Goal: Task Accomplishment & Management: Manage account settings

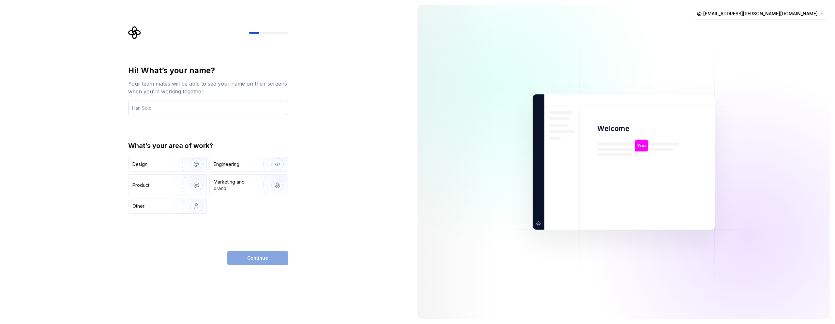
click at [271, 107] on input "text" at bounding box center [208, 107] width 160 height 14
type input "Bia"
click at [255, 168] on img "button" at bounding box center [273, 164] width 42 height 44
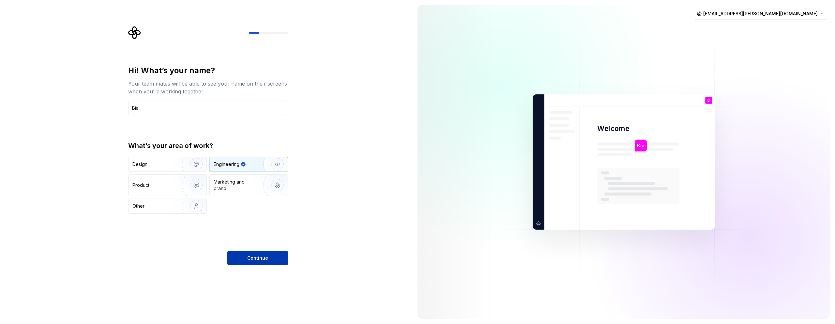
click at [264, 259] on span "Continue" at bounding box center [257, 257] width 21 height 7
click at [264, 260] on div "Continue" at bounding box center [257, 257] width 61 height 14
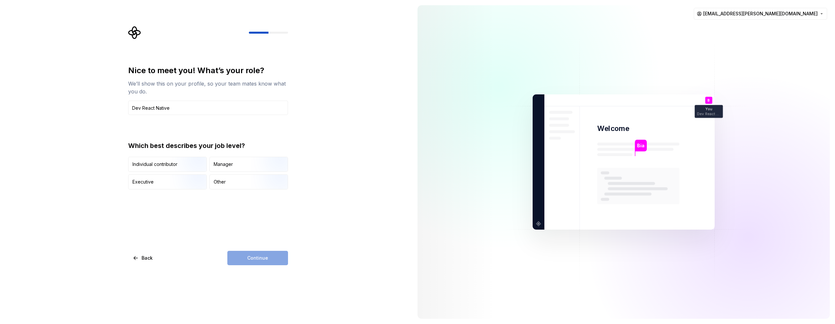
type input "Dev React Native"
click at [209, 189] on div "Nice to meet you! What’s your role? We’ll show this on your profile, so your te…" at bounding box center [208, 165] width 160 height 200
click at [234, 181] on div "Other" at bounding box center [249, 181] width 78 height 14
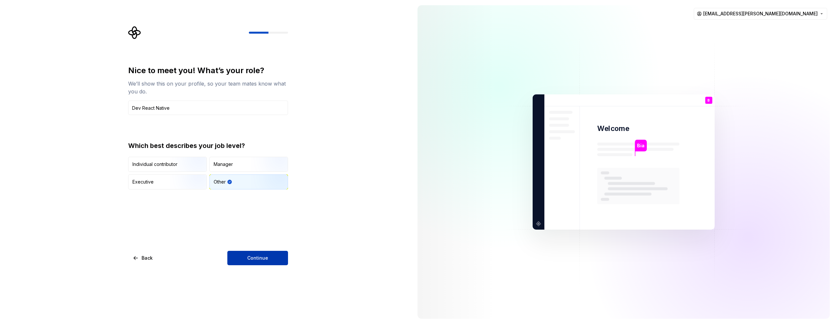
click at [247, 258] on button "Continue" at bounding box center [257, 257] width 61 height 14
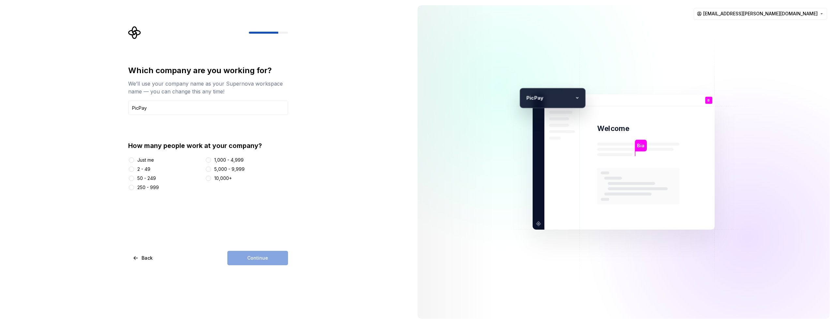
type input "PicPay"
click at [211, 167] on div at bounding box center [208, 169] width 7 height 7
click at [207, 170] on button "5,000 - 9,999" at bounding box center [208, 168] width 5 height 5
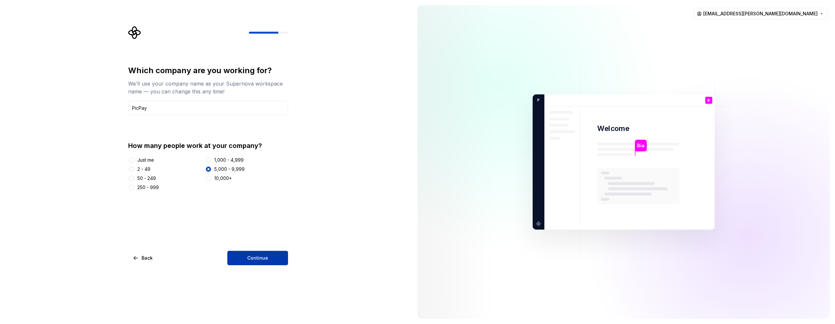
click at [257, 257] on span "Continue" at bounding box center [257, 257] width 21 height 7
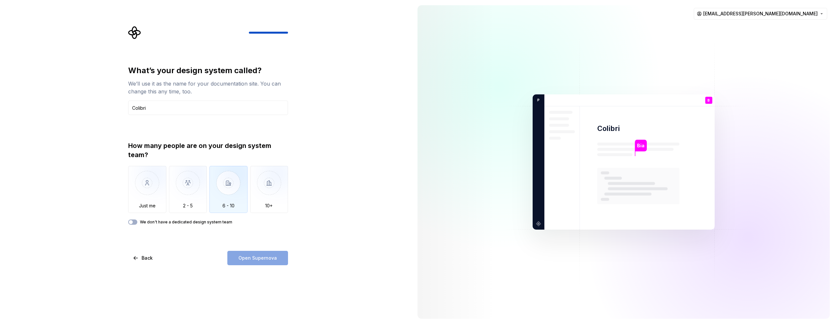
type input "Colibri"
click at [243, 197] on img "button" at bounding box center [228, 188] width 38 height 44
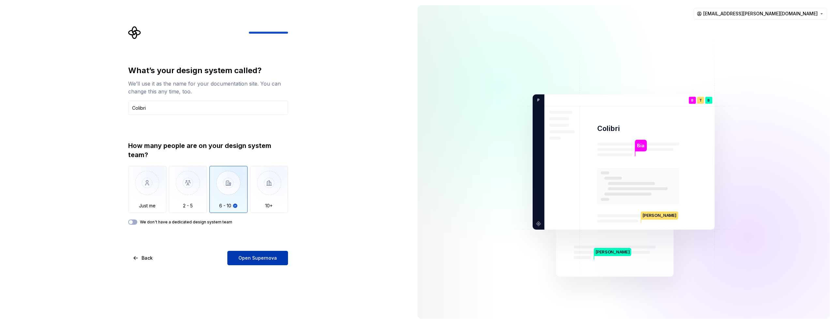
click at [262, 256] on span "Open Supernova" at bounding box center [257, 257] width 38 height 7
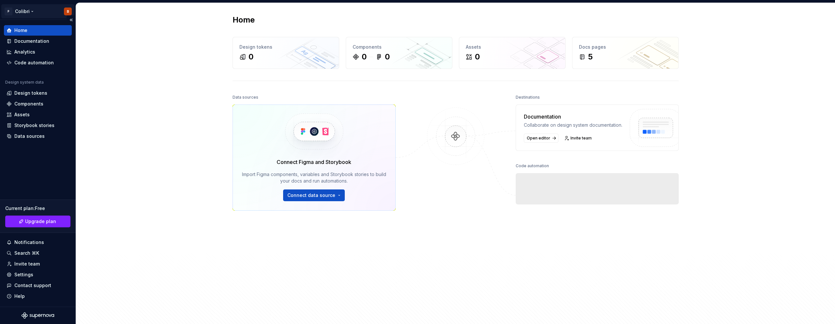
click at [31, 14] on html "P Colibri B Home Documentation Analytics Code automation Design system data Des…" at bounding box center [417, 162] width 835 height 324
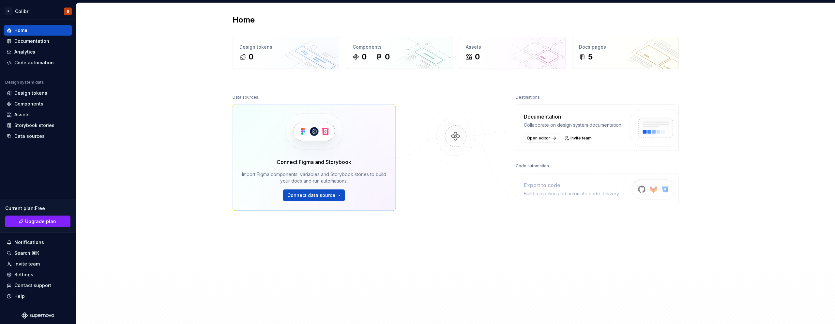
click at [104, 152] on html "P Colibri B Home Documentation Analytics Code automation Design system data Des…" at bounding box center [417, 162] width 835 height 324
click at [598, 59] on div "5" at bounding box center [625, 57] width 93 height 10
click at [596, 48] on div "Docs pages" at bounding box center [625, 47] width 93 height 7
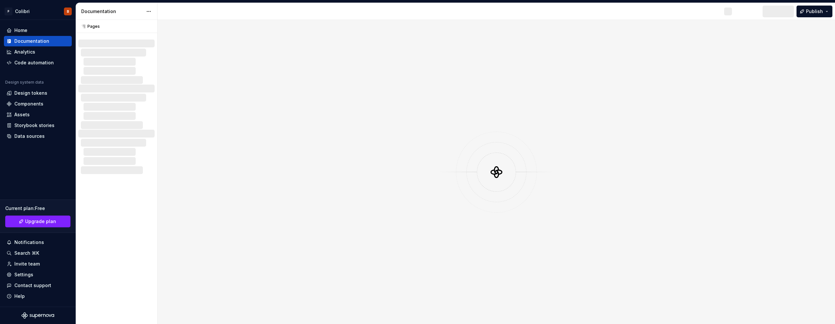
click at [591, 59] on div at bounding box center [496, 172] width 677 height 304
click at [43, 44] on div "Documentation" at bounding box center [31, 41] width 35 height 7
click at [729, 13] on div "B" at bounding box center [728, 11] width 2 height 5
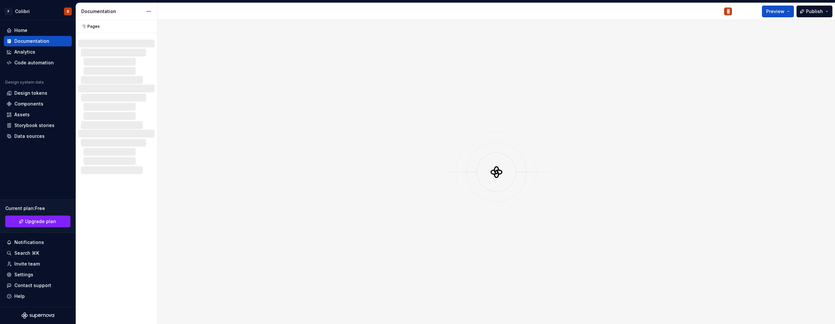
click at [729, 13] on div "B" at bounding box center [728, 11] width 2 height 5
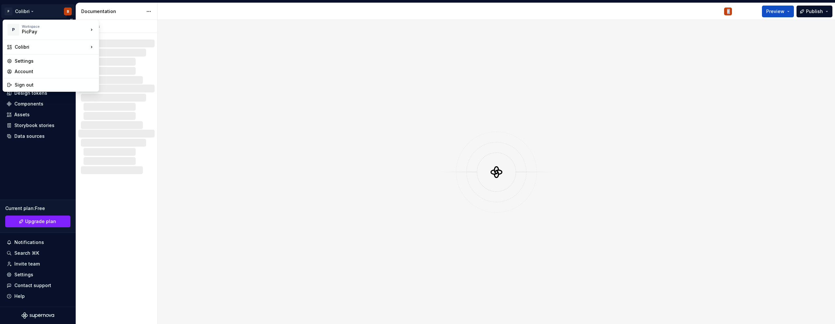
click at [31, 11] on html "P Colibri B Home Documentation Analytics Code automation Design system data Des…" at bounding box center [417, 162] width 835 height 324
click at [50, 74] on div "Account" at bounding box center [55, 71] width 80 height 7
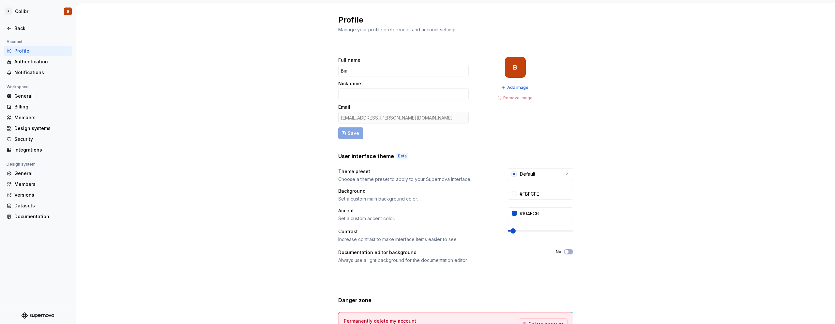
click at [390, 119] on div "[EMAIL_ADDRESS][PERSON_NAME][DOMAIN_NAME]" at bounding box center [403, 118] width 130 height 12
click at [390, 120] on div "[EMAIL_ADDRESS][PERSON_NAME][DOMAIN_NAME]" at bounding box center [403, 118] width 130 height 12
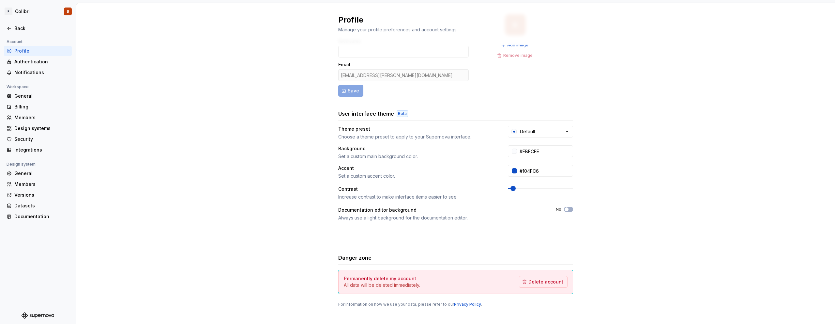
scroll to position [44, 0]
click at [32, 130] on div "Design systems" at bounding box center [41, 128] width 55 height 7
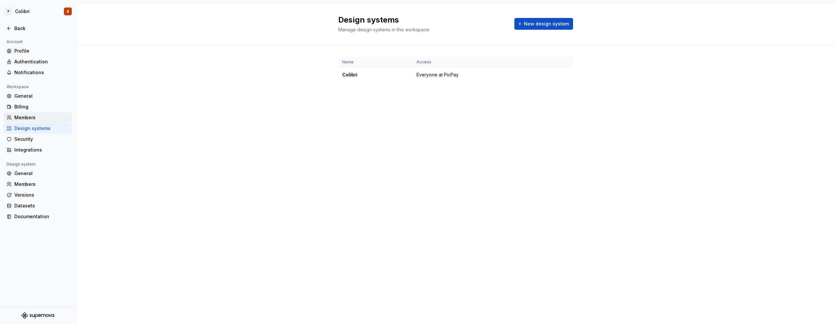
click at [25, 116] on div "Members" at bounding box center [41, 117] width 55 height 7
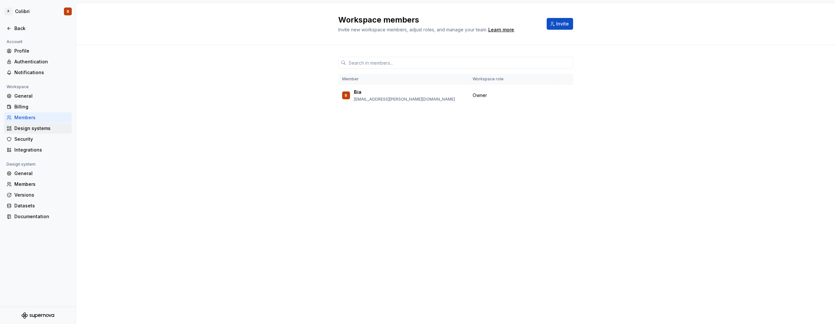
click at [29, 129] on div "Design systems" at bounding box center [41, 128] width 55 height 7
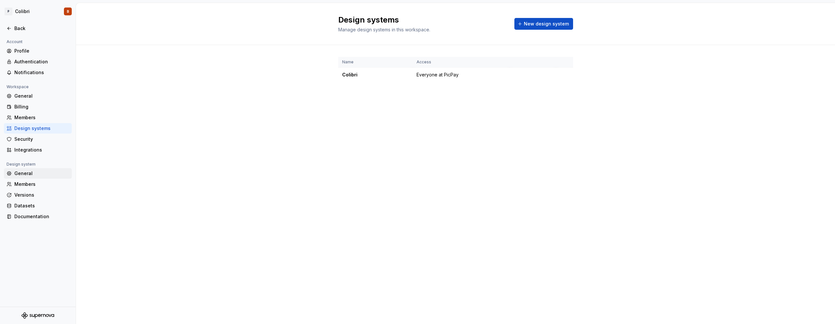
click at [18, 178] on div "General Members Versions Datasets Documentation" at bounding box center [38, 194] width 68 height 53
click at [21, 182] on div "Members" at bounding box center [41, 184] width 55 height 7
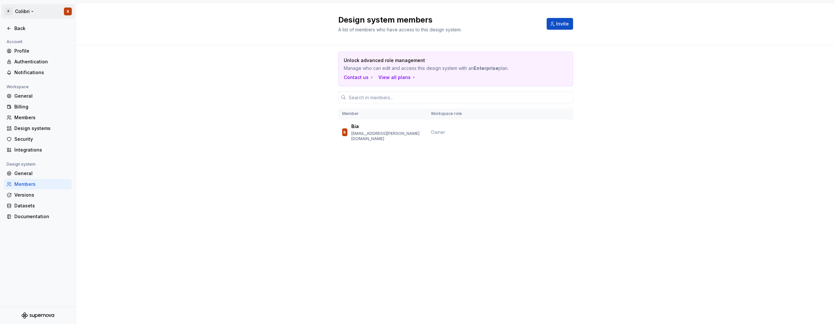
click at [10, 16] on html "P Colibri B Back Account Profile Authentication Notifications Workspace General…" at bounding box center [417, 162] width 835 height 324
